Goal: Entertainment & Leisure: Consume media (video, audio)

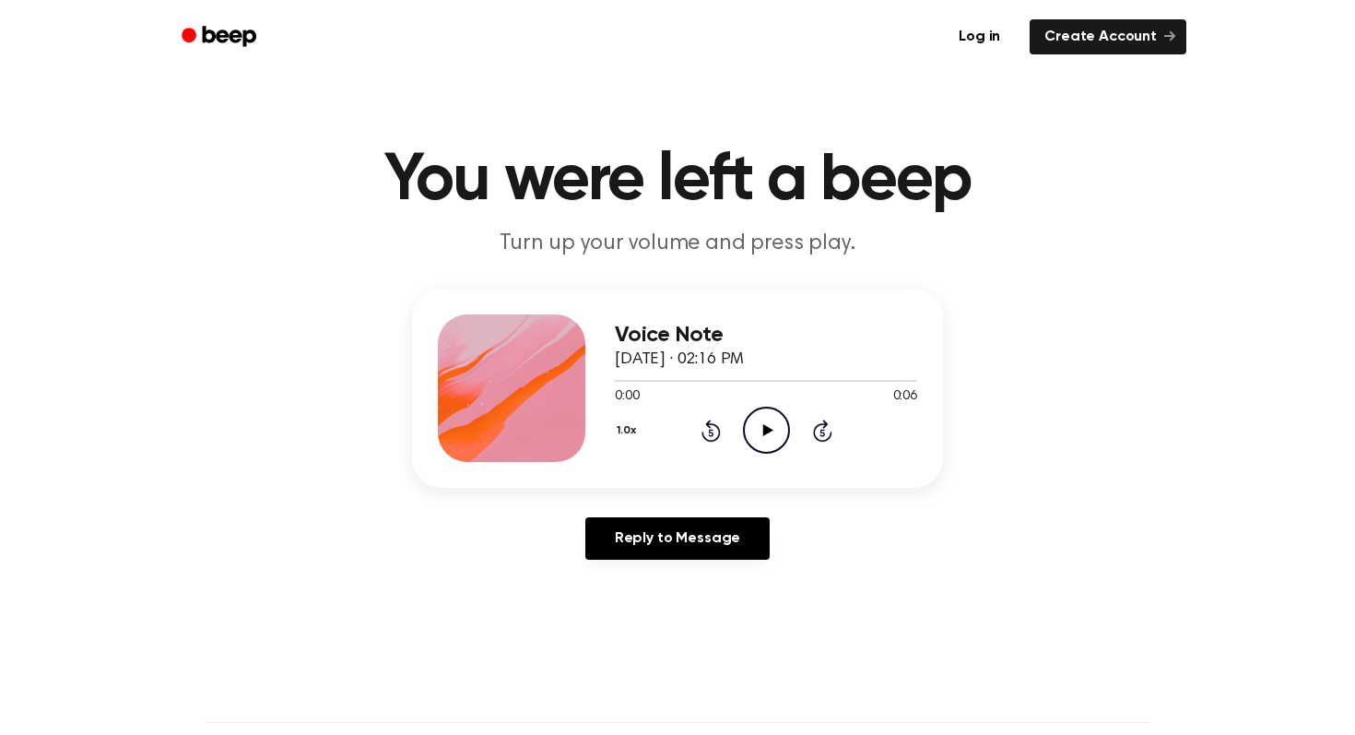
click at [758, 421] on icon "Play Audio" at bounding box center [766, 430] width 47 height 47
click at [764, 441] on icon "Play Audio" at bounding box center [766, 430] width 47 height 47
click at [762, 431] on icon at bounding box center [767, 430] width 10 height 12
click at [777, 420] on icon "Play Audio" at bounding box center [766, 430] width 47 height 47
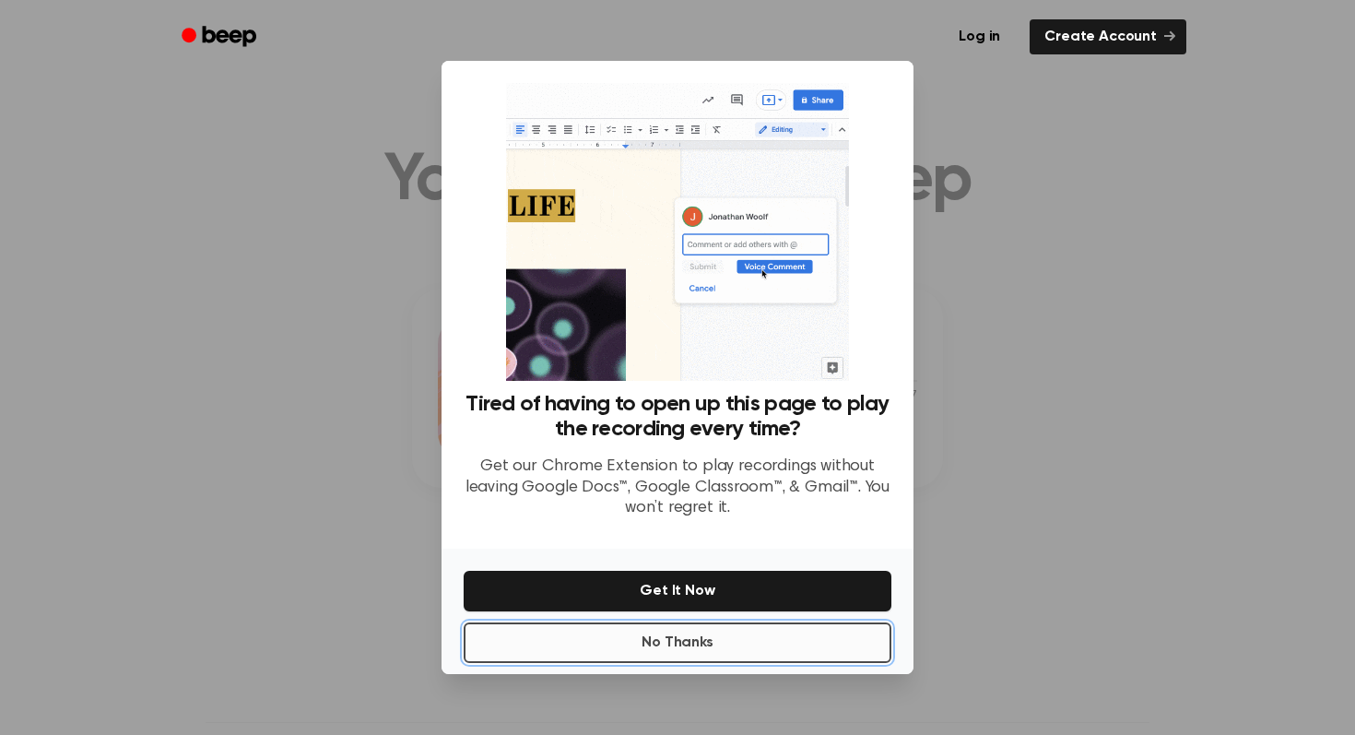
click at [750, 644] on button "No Thanks" at bounding box center [678, 642] width 428 height 41
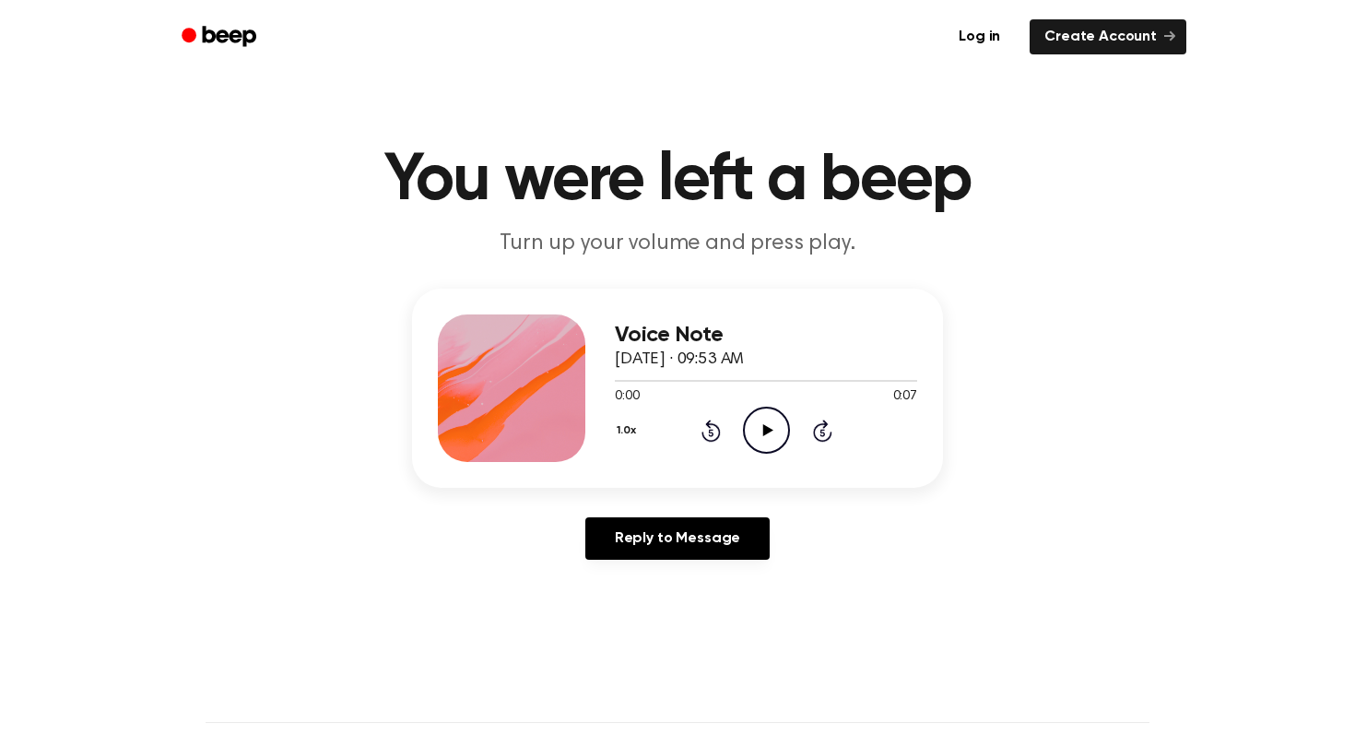
click at [777, 425] on icon "Play Audio" at bounding box center [766, 430] width 47 height 47
